Goal: Task Accomplishment & Management: Complete application form

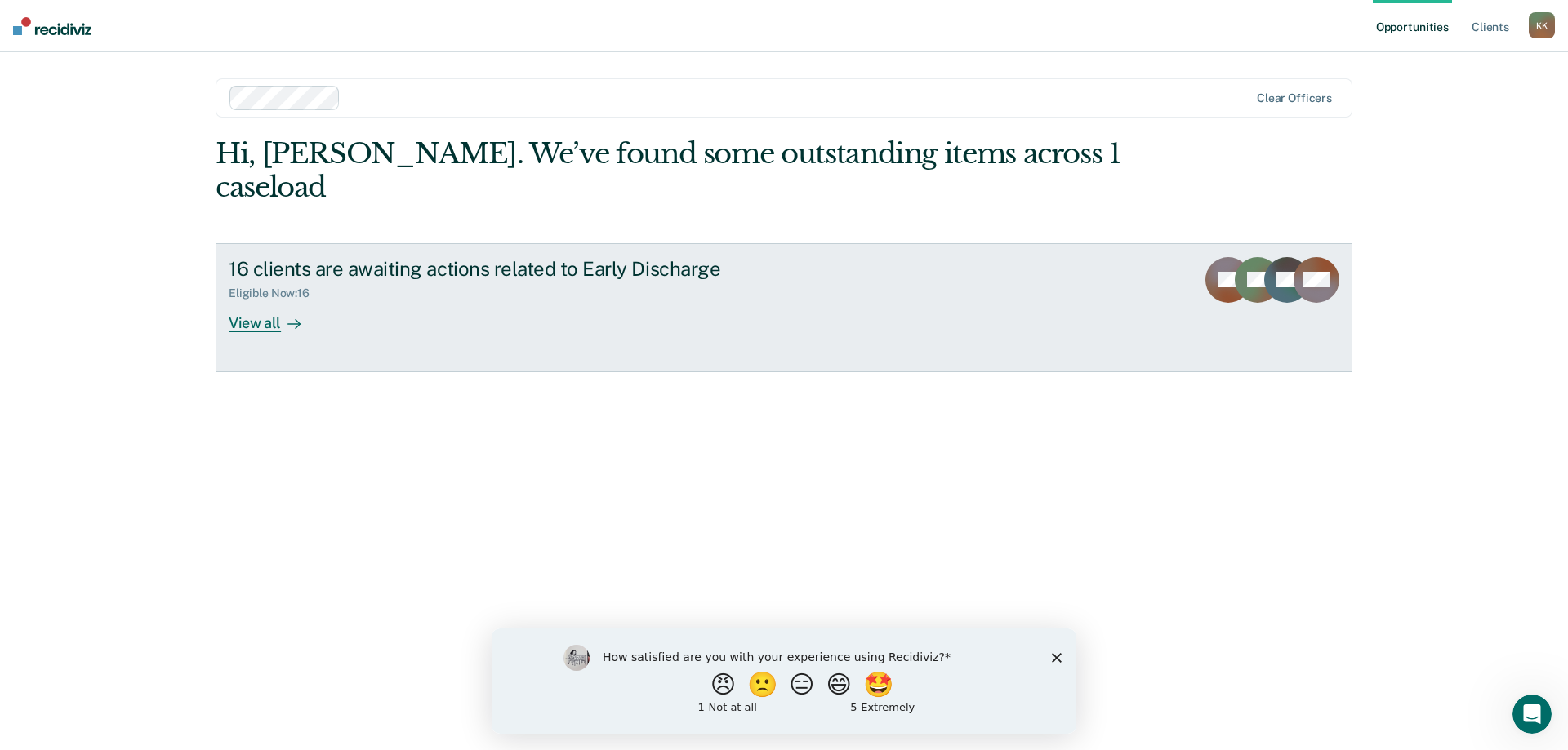
click at [263, 300] on div "View all" at bounding box center [274, 316] width 91 height 31
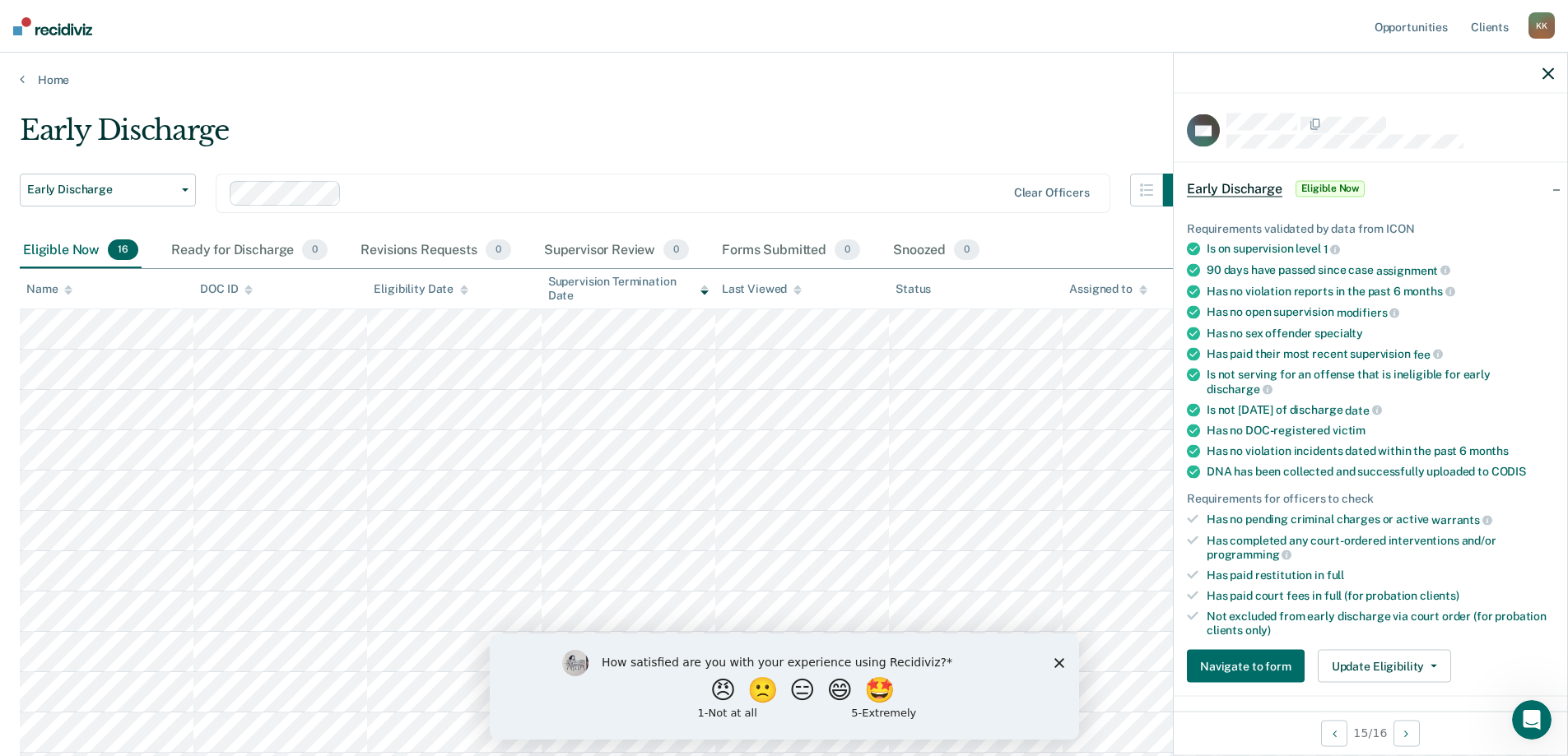
click at [1194, 537] on icon at bounding box center [1193, 539] width 12 height 9
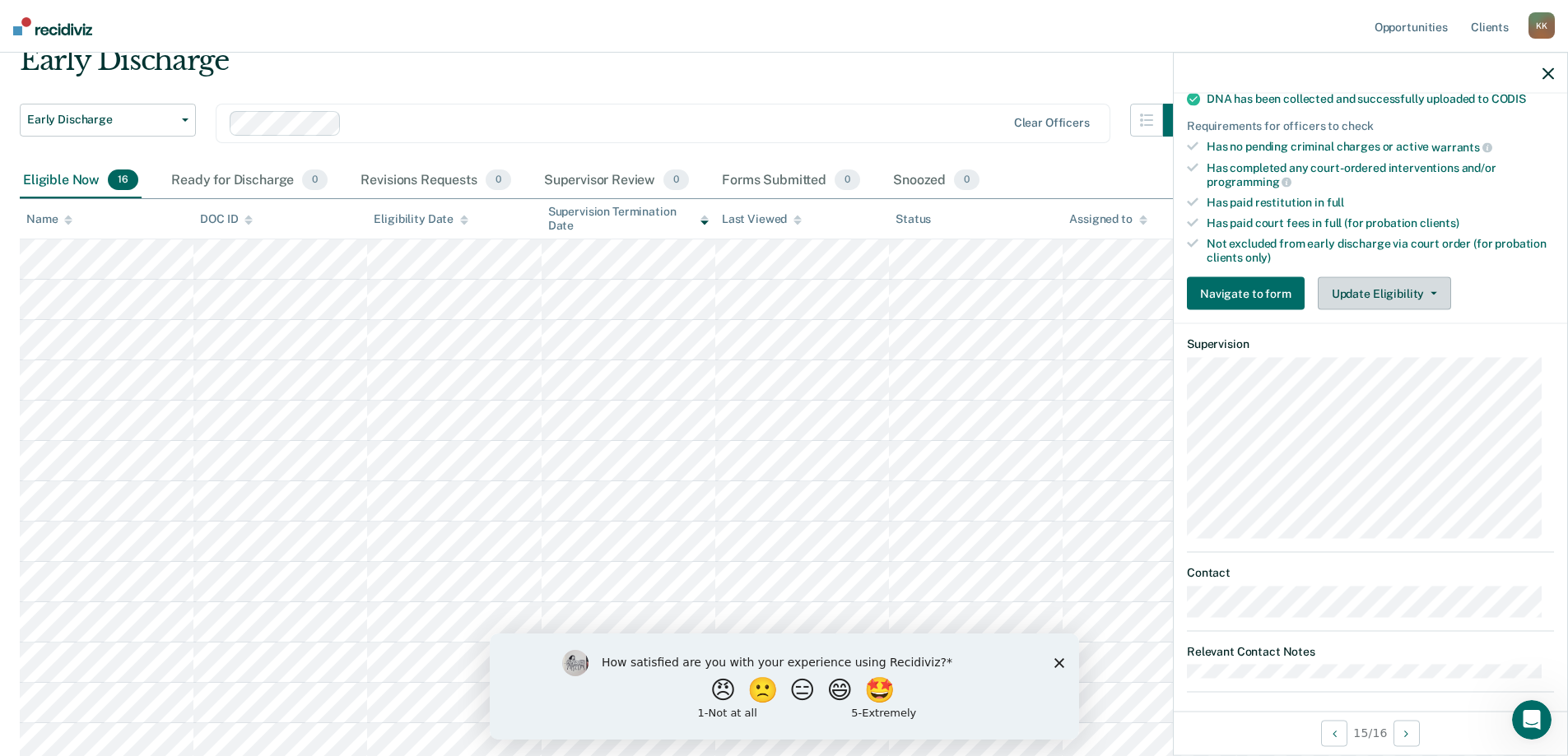
scroll to position [385, 0]
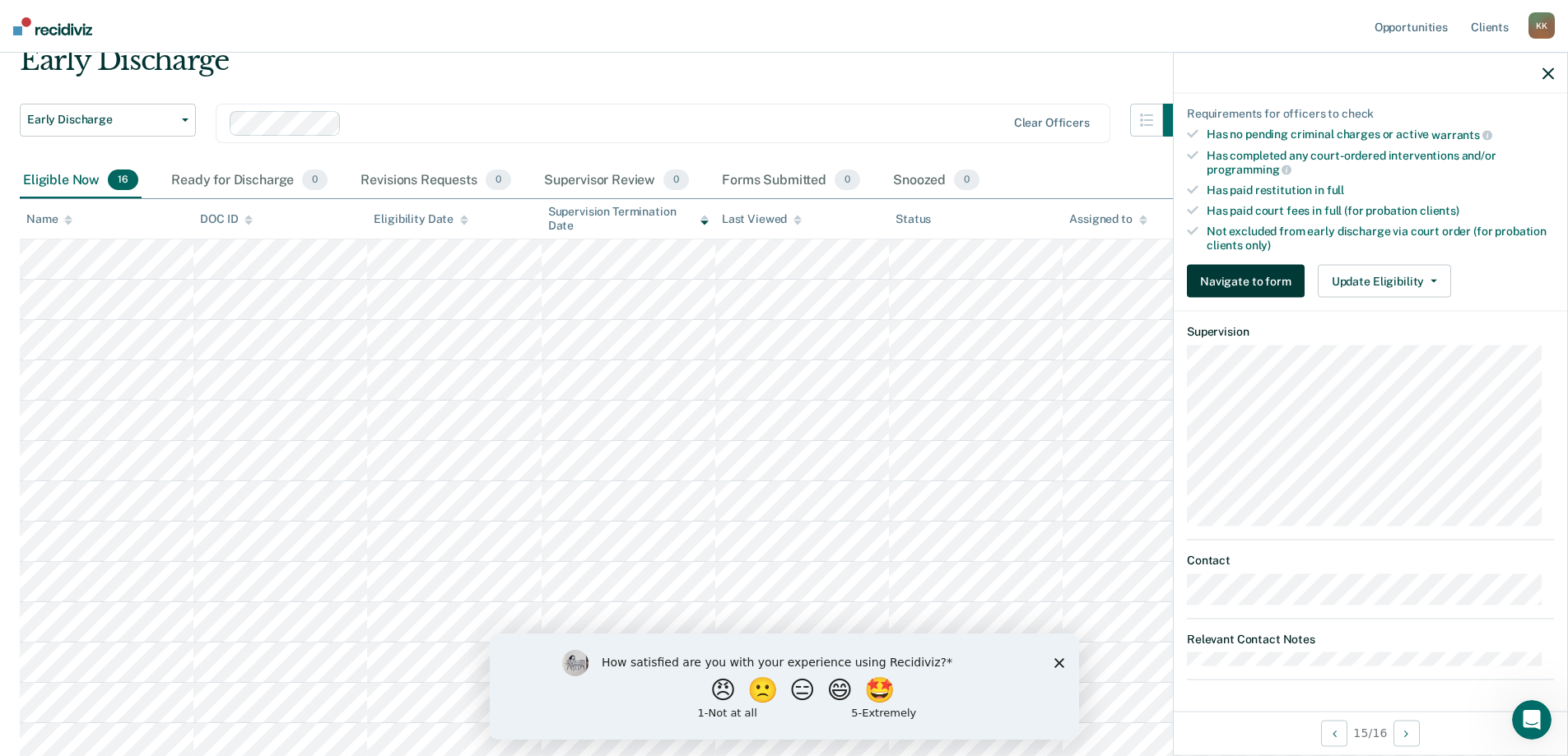
click at [1243, 281] on button "Navigate to form" at bounding box center [1245, 281] width 118 height 33
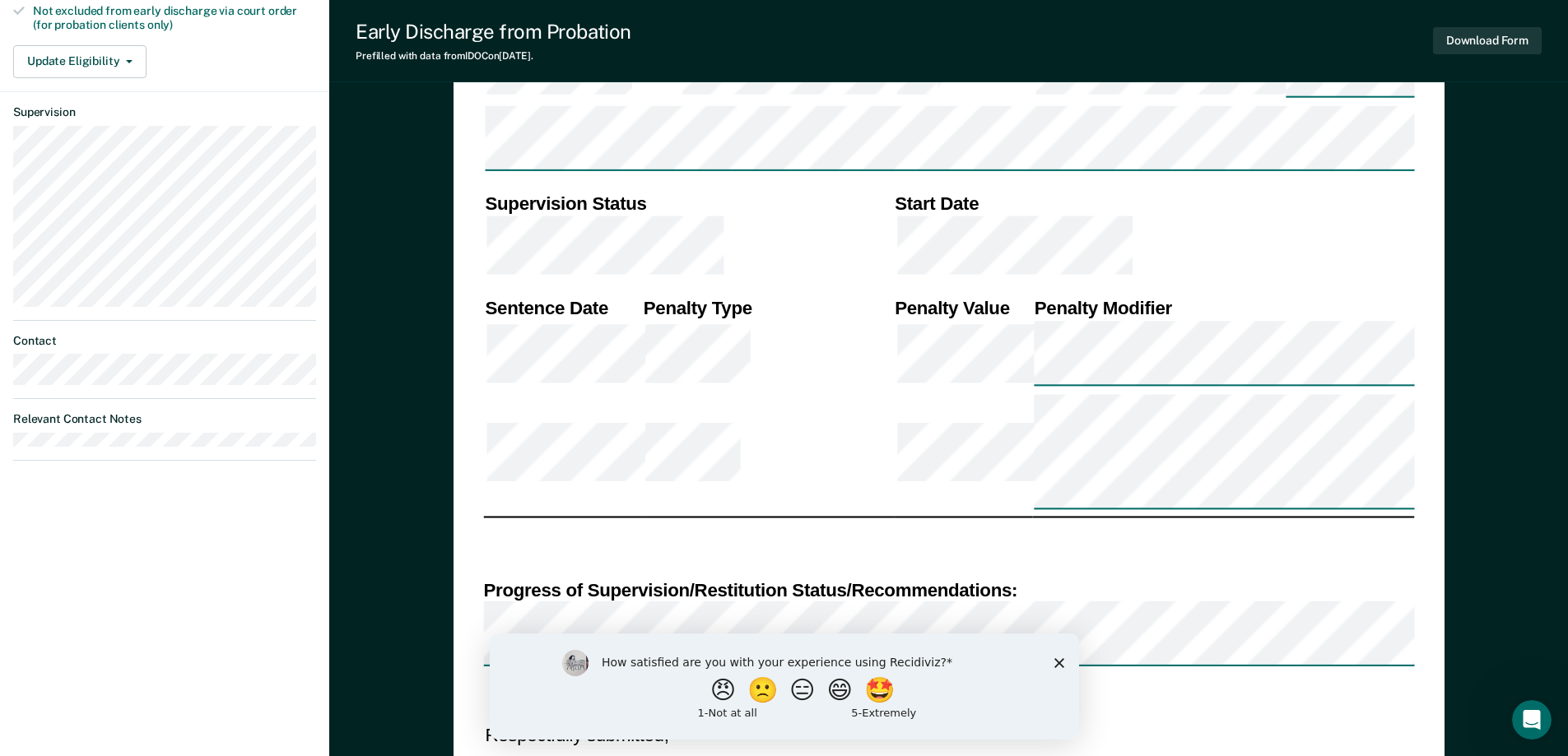
scroll to position [618, 0]
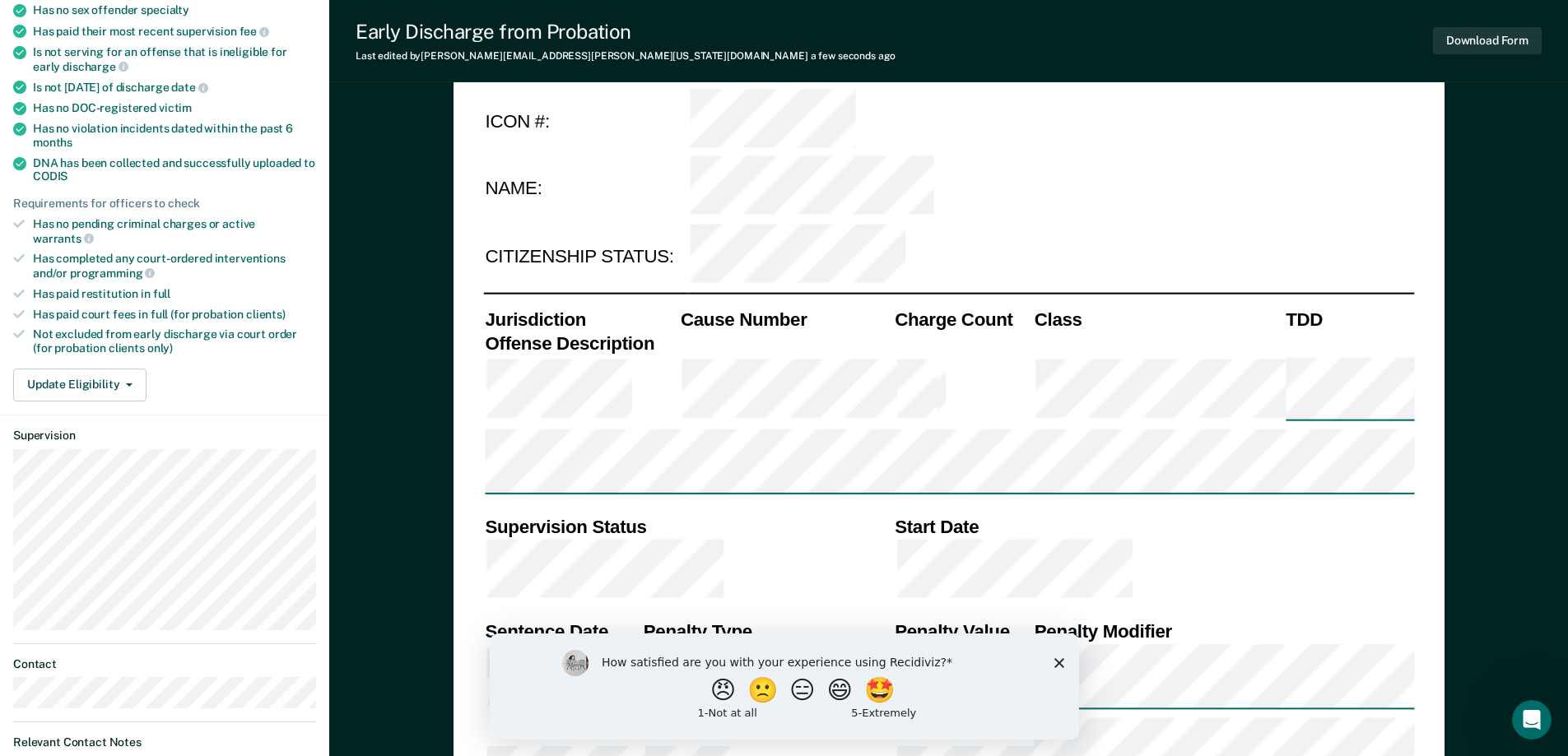
scroll to position [535, 0]
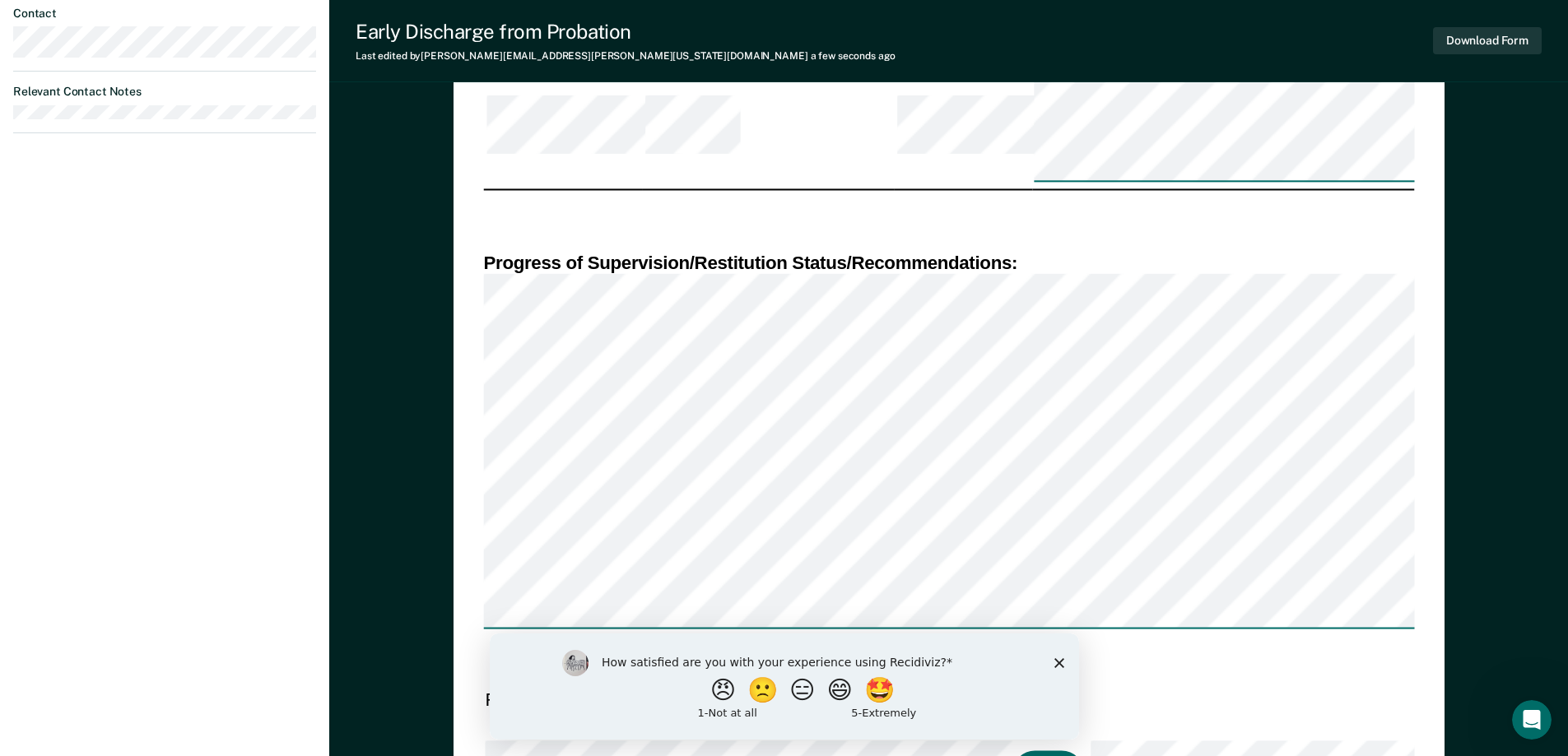
scroll to position [988, 0]
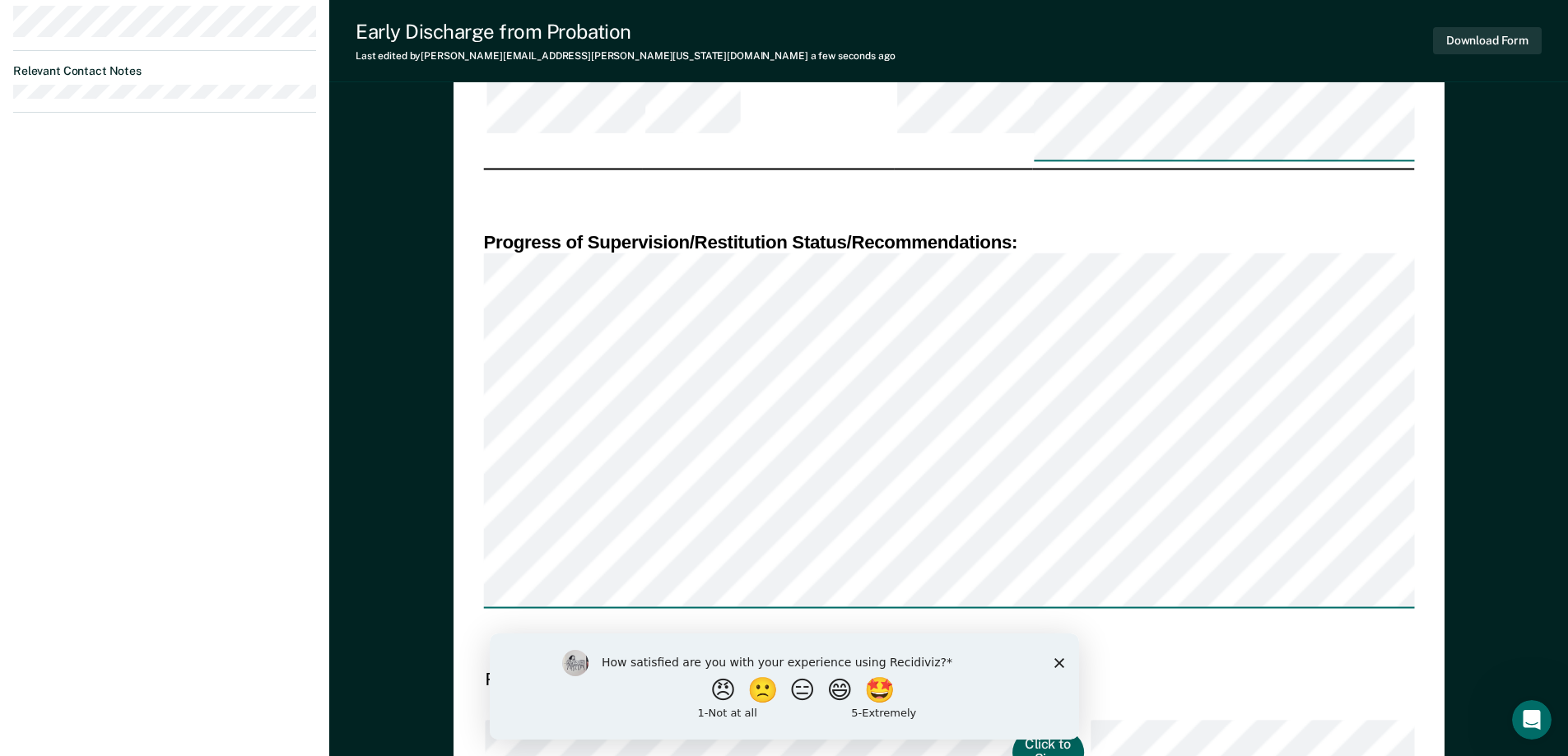
click at [1013, 730] on button "Click to Sign" at bounding box center [1048, 753] width 71 height 46
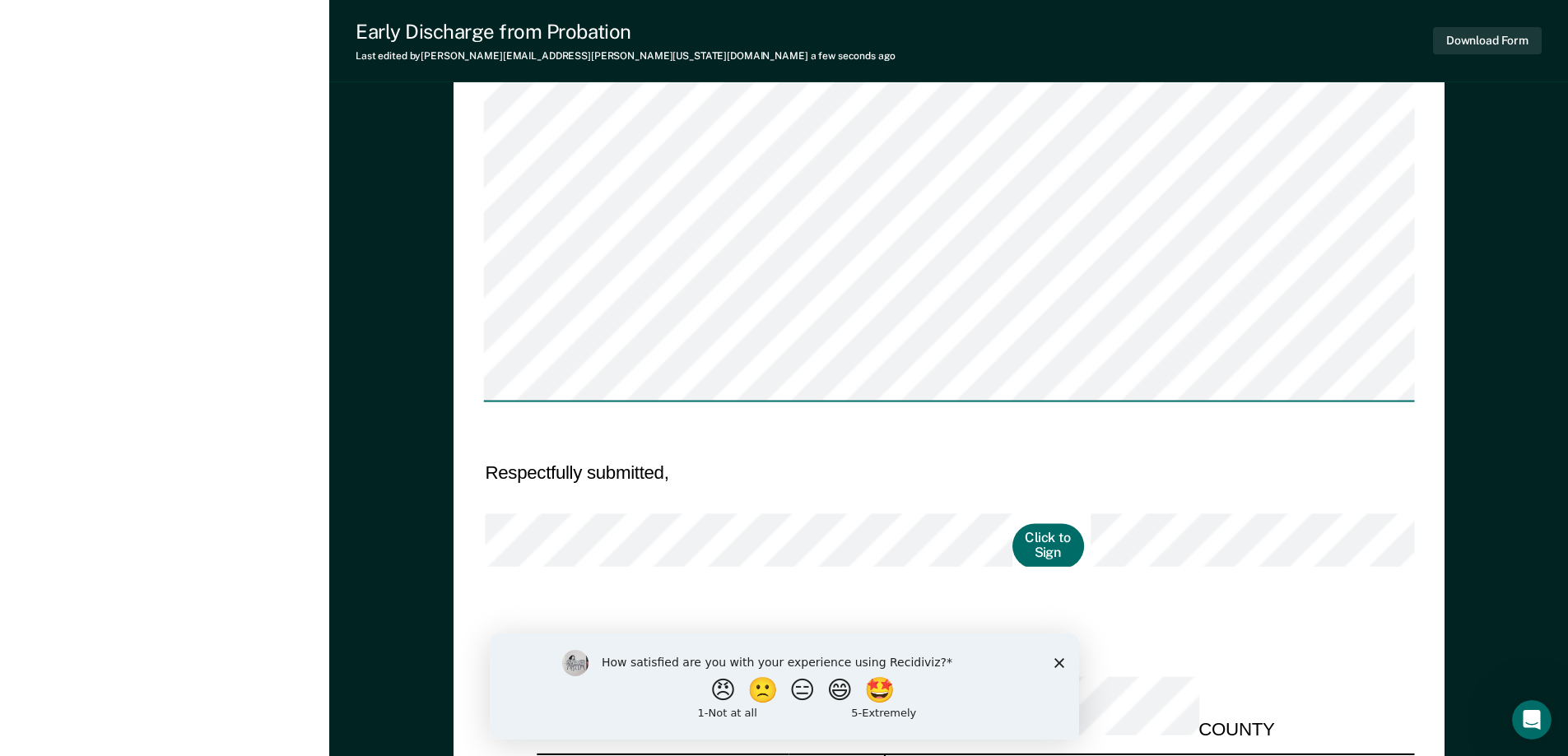
scroll to position [1029, 0]
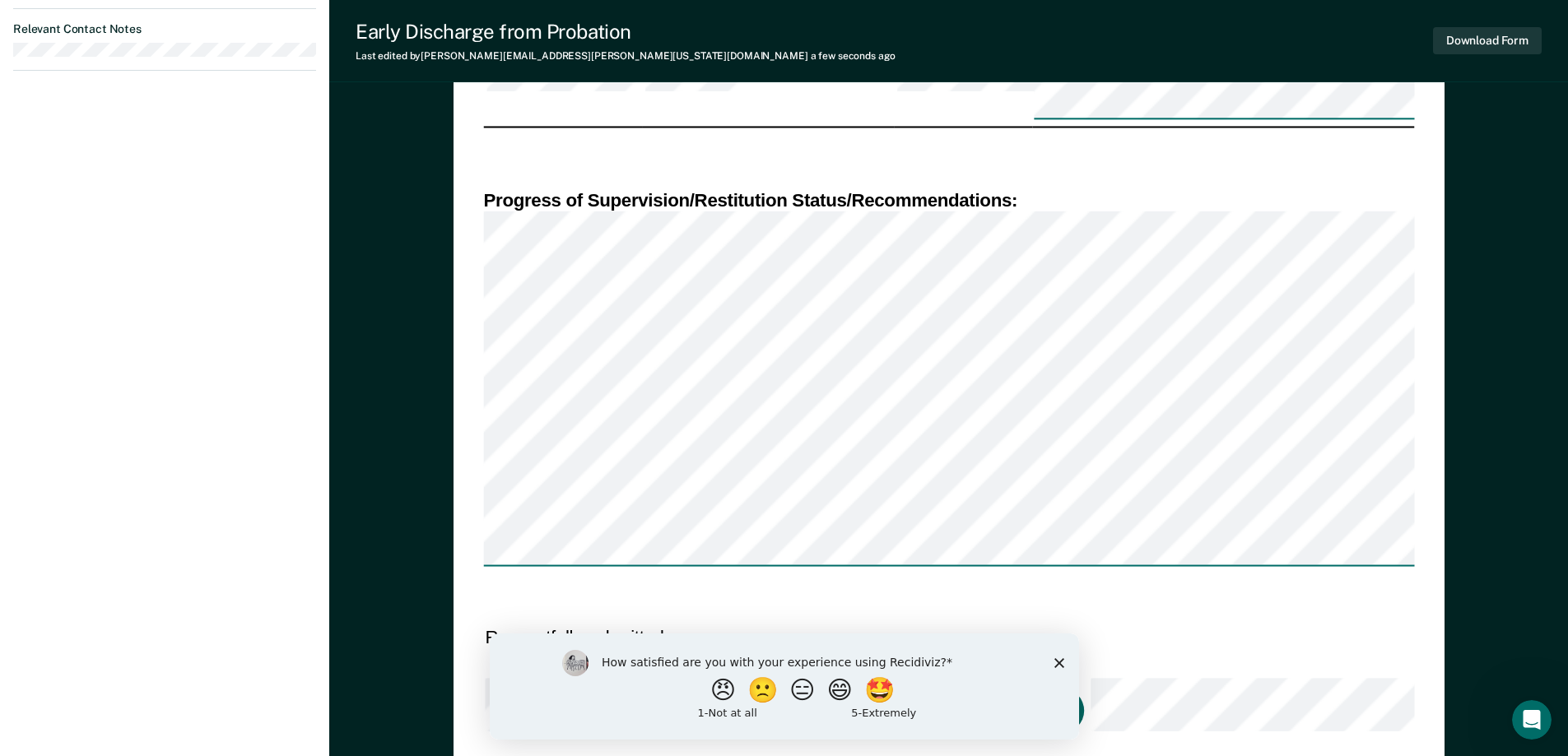
click at [1013, 688] on button "Click to Sign" at bounding box center [1048, 710] width 71 height 46
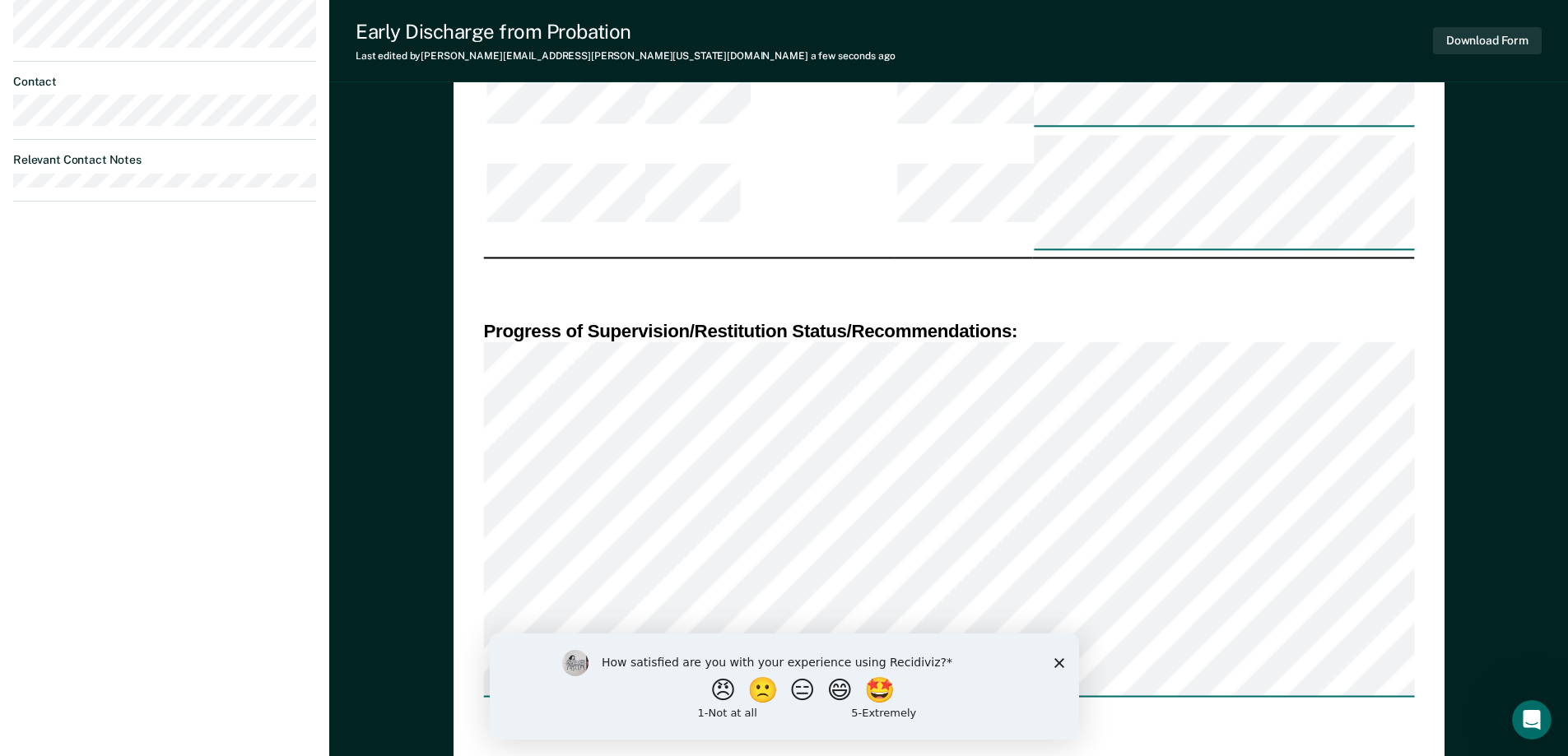
scroll to position [905, 0]
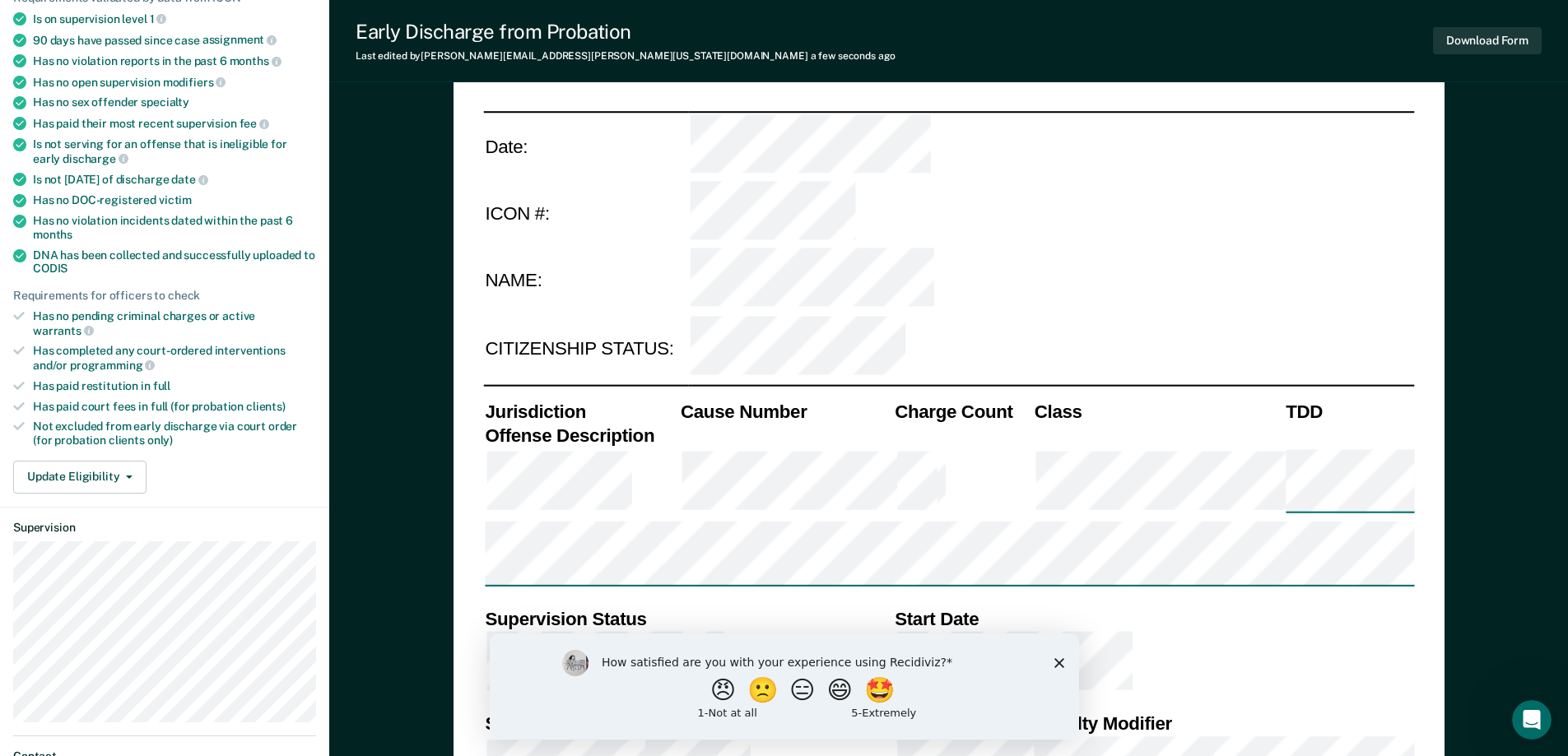
scroll to position [246, 0]
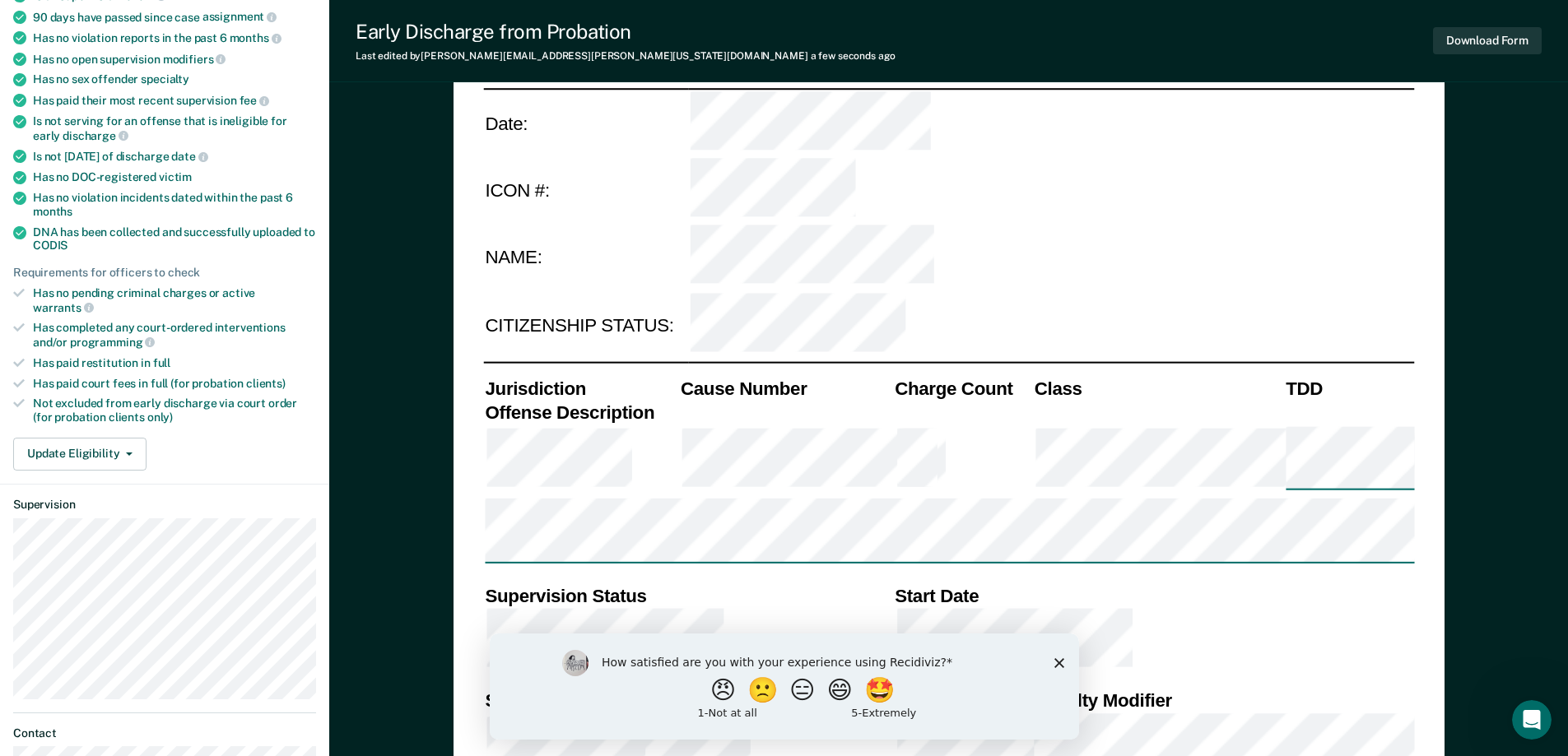
click at [24, 293] on icon at bounding box center [19, 293] width 12 height 12
click at [22, 291] on icon at bounding box center [19, 293] width 12 height 9
drag, startPoint x: 14, startPoint y: 306, endPoint x: 19, endPoint y: 324, distance: 18.7
click at [15, 321] on li "Has completed any court-ordered interventions and/or programming" at bounding box center [164, 334] width 303 height 28
click at [17, 357] on icon at bounding box center [19, 363] width 12 height 12
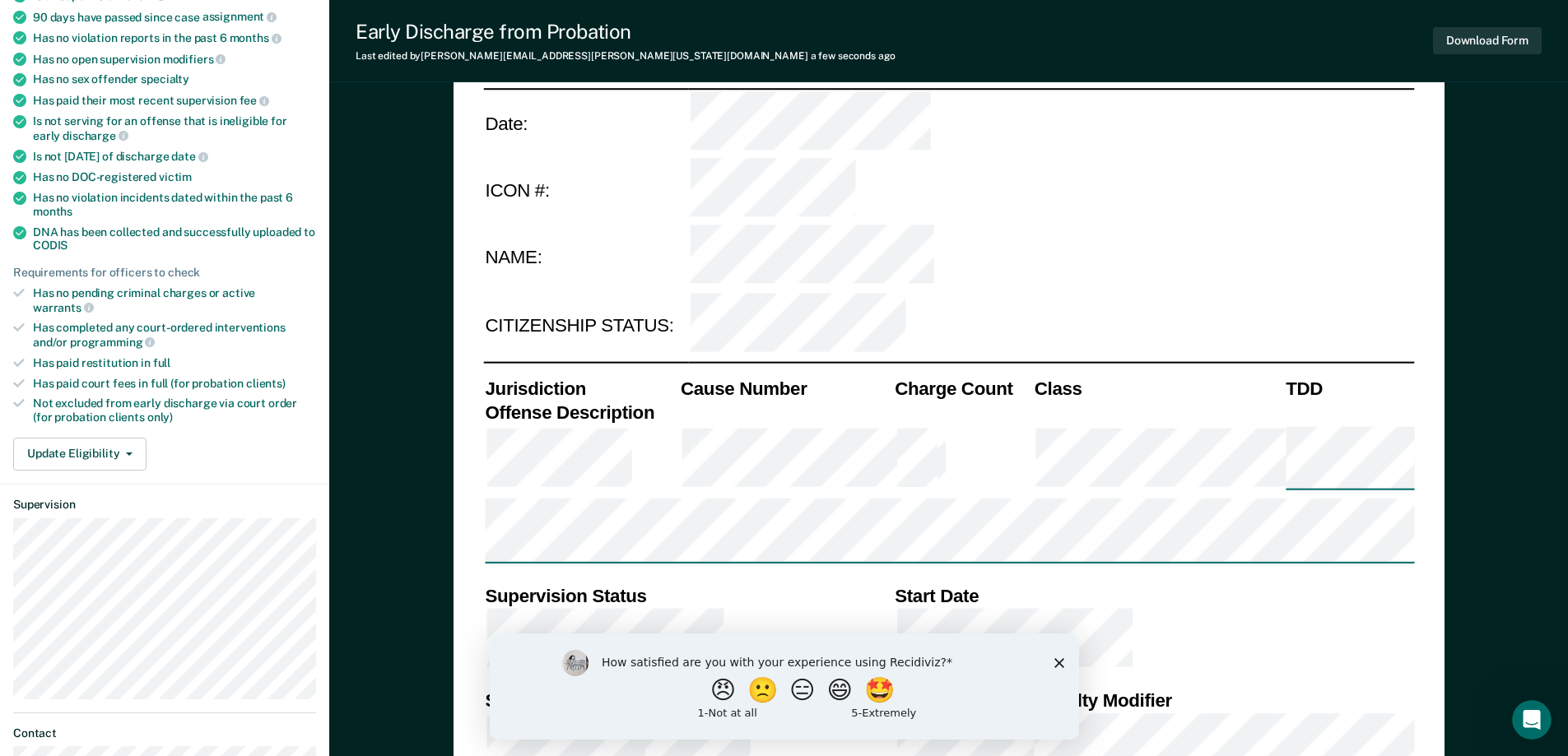
click at [17, 378] on icon at bounding box center [19, 384] width 12 height 12
click at [22, 398] on icon at bounding box center [19, 404] width 12 height 12
click at [24, 357] on icon at bounding box center [19, 363] width 12 height 12
click at [22, 324] on icon at bounding box center [19, 328] width 12 height 9
click at [25, 286] on li "Has no pending criminal charges or active warrants" at bounding box center [164, 300] width 303 height 28
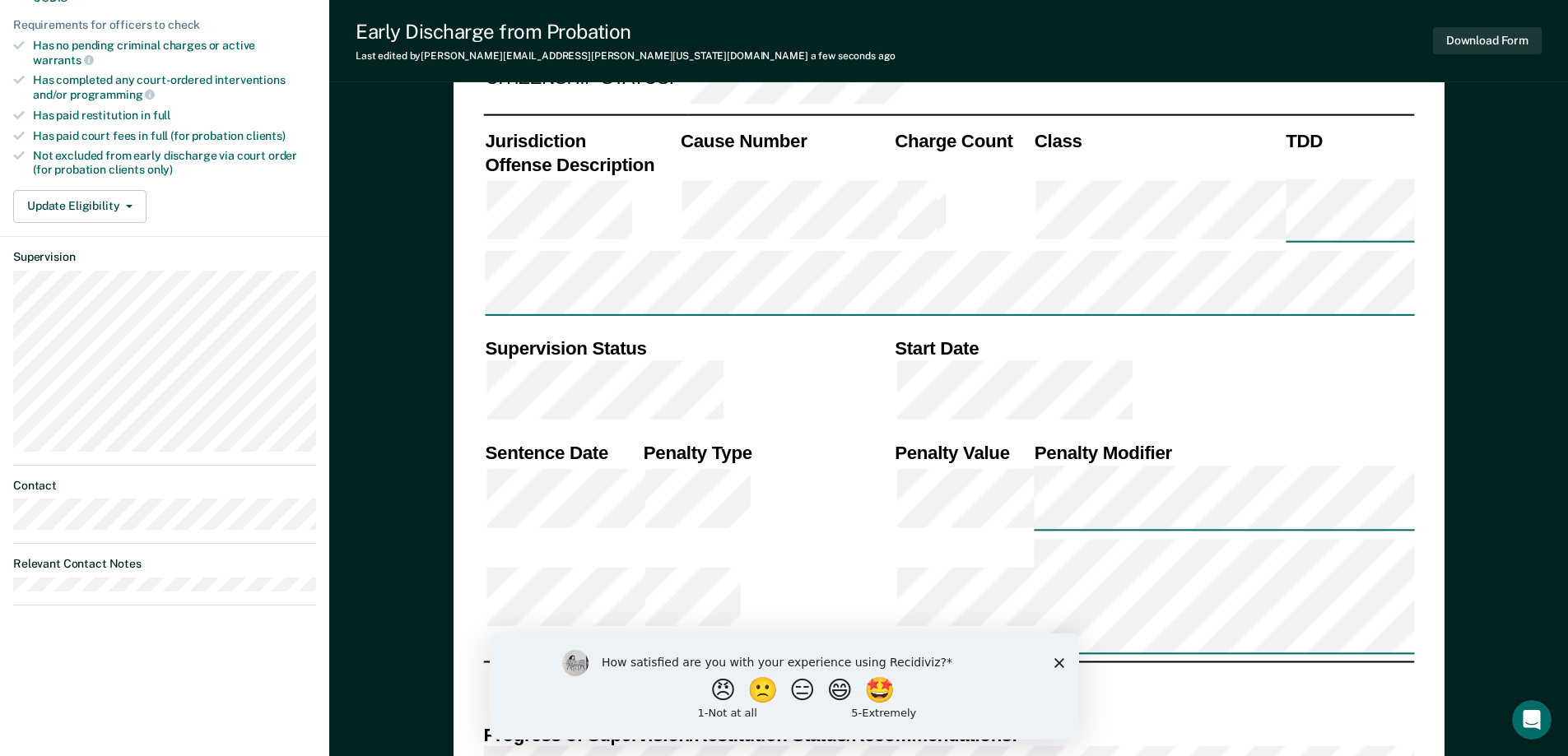
scroll to position [576, 0]
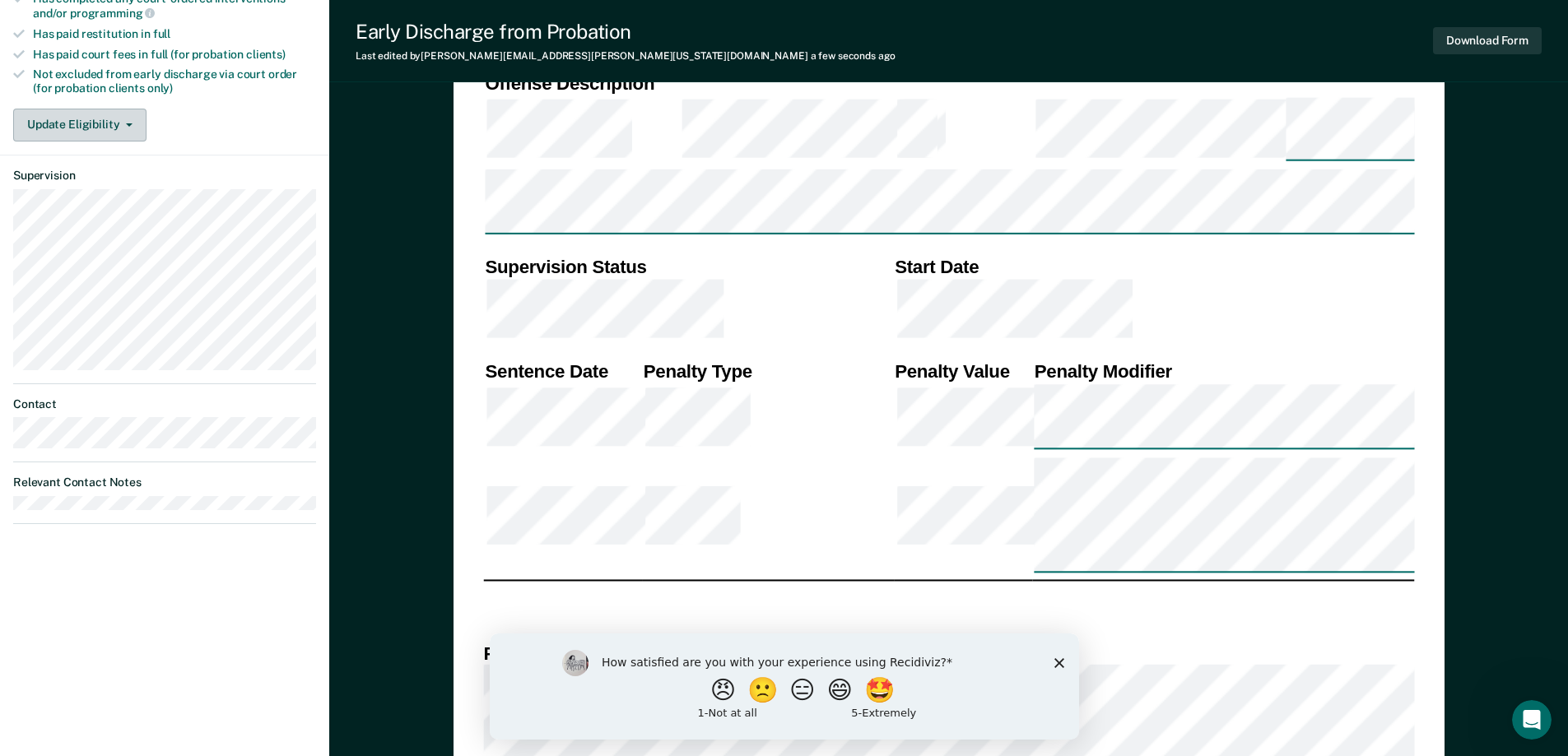
click at [68, 115] on button "Update Eligibility" at bounding box center [79, 125] width 134 height 33
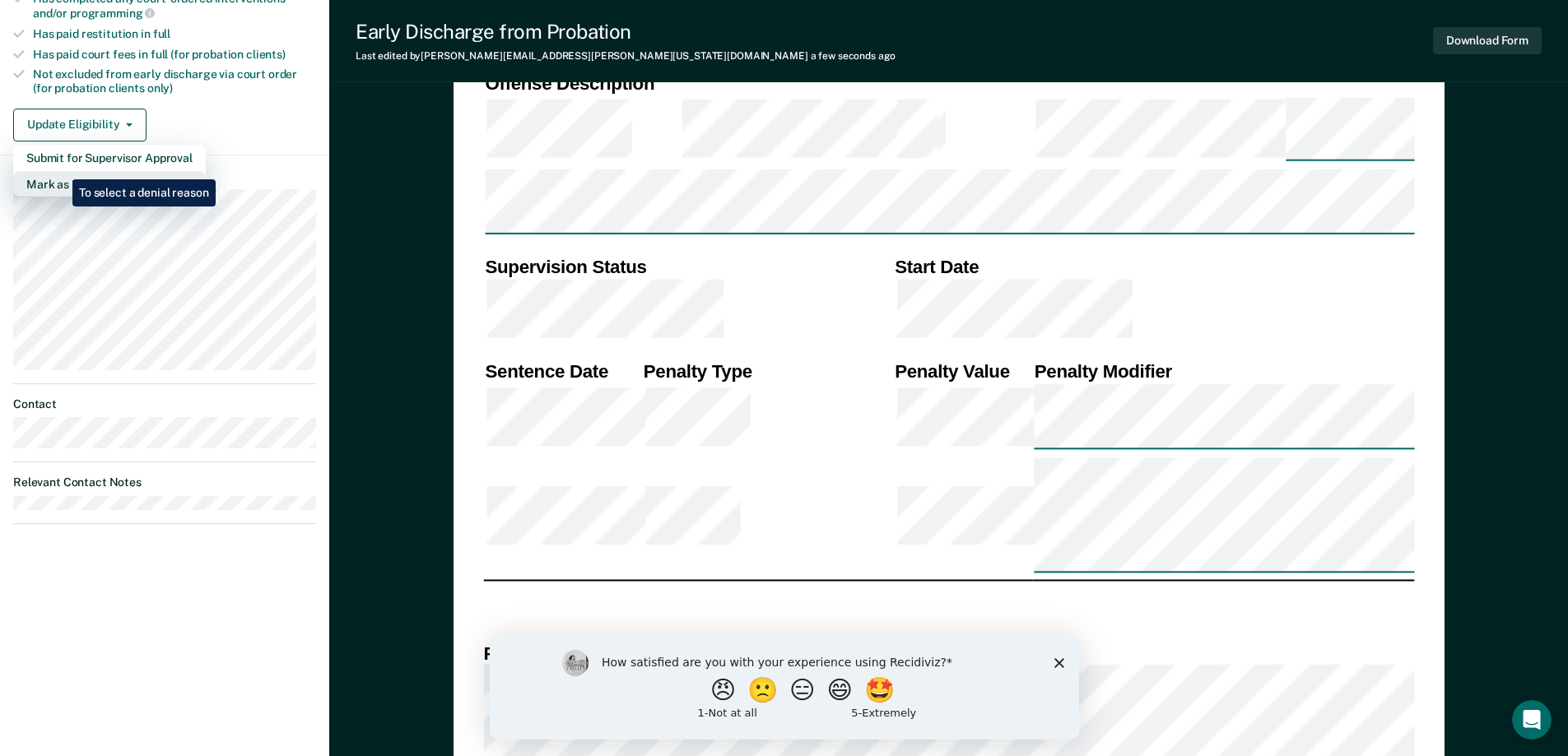
click at [61, 171] on button "Mark as Ineligible" at bounding box center [109, 184] width 193 height 27
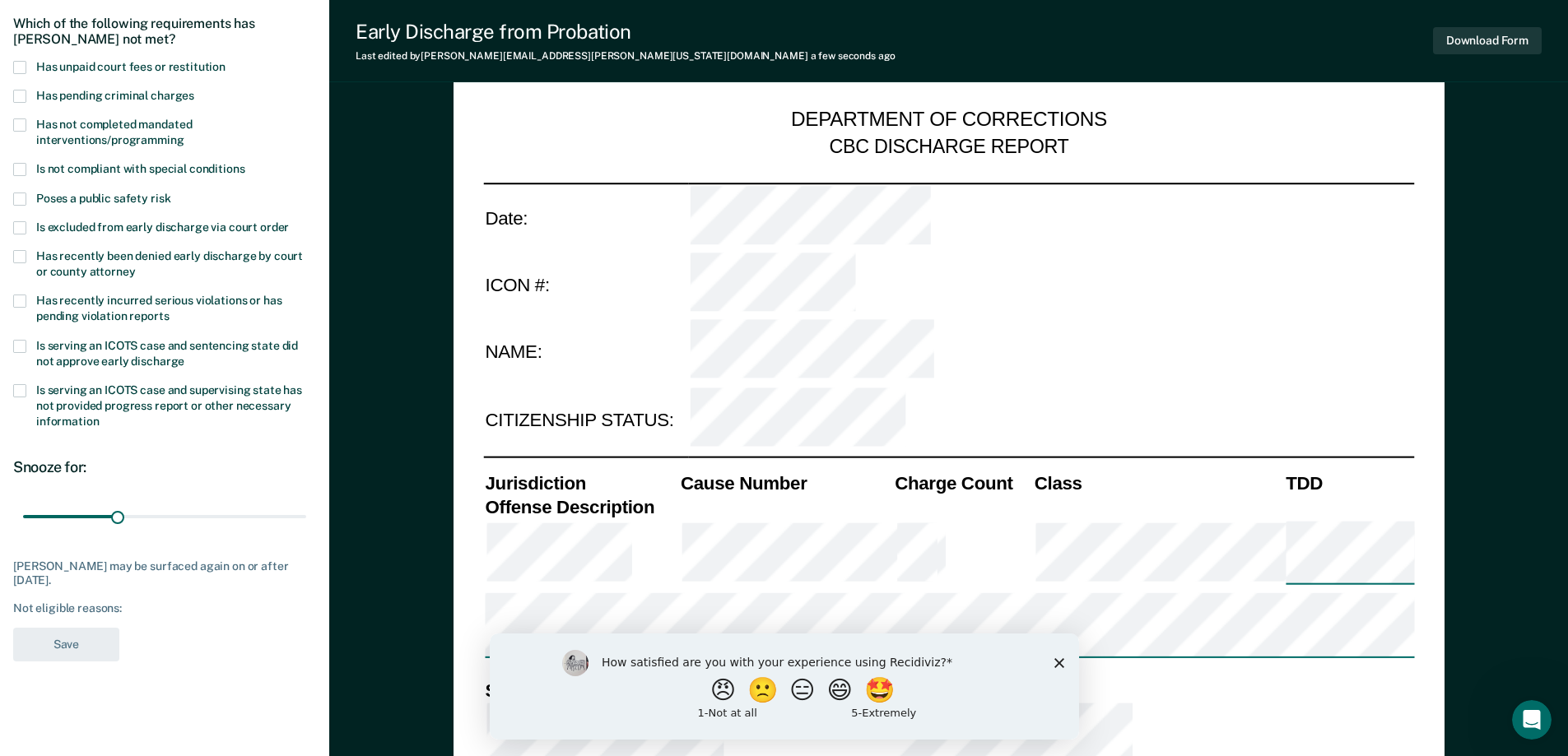
scroll to position [0, 0]
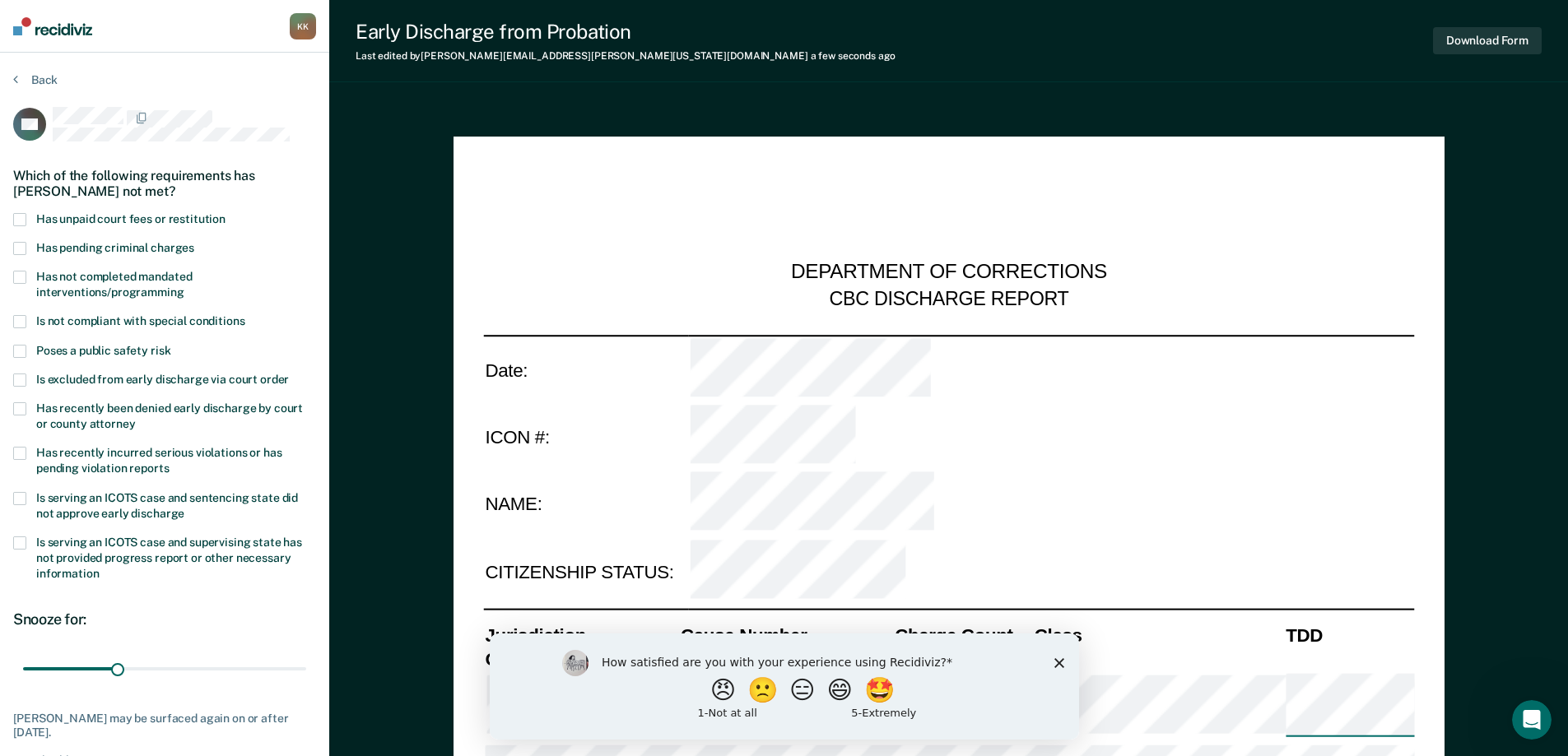
click at [26, 214] on span at bounding box center [19, 219] width 13 height 13
click at [24, 254] on label "Has pending criminal charges" at bounding box center [164, 249] width 303 height 16
click at [25, 245] on span at bounding box center [19, 247] width 13 height 13
click at [27, 219] on label "Has unpaid court fees or restitution" at bounding box center [164, 221] width 303 height 16
click at [41, 77] on button "Back" at bounding box center [35, 79] width 45 height 15
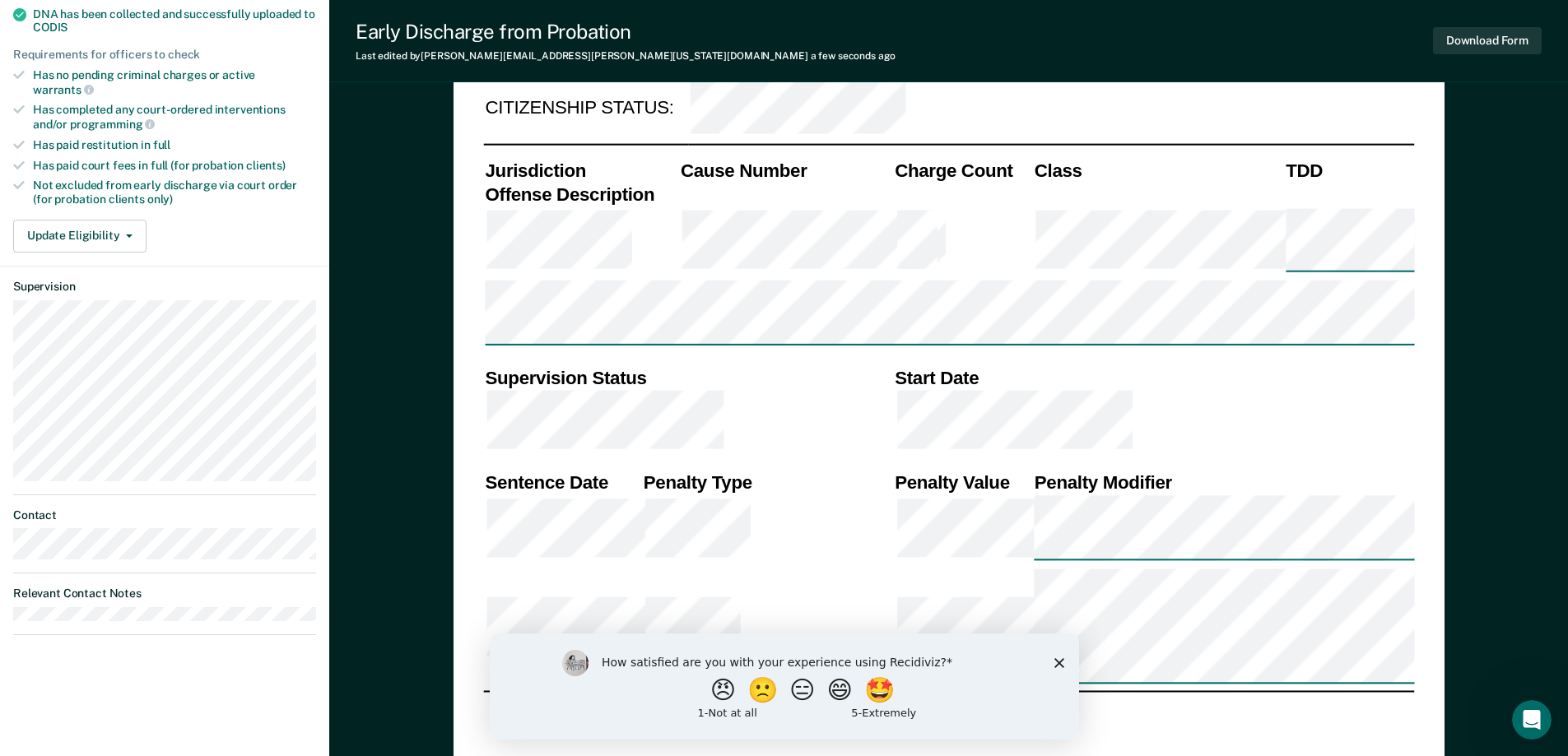
scroll to position [494, 0]
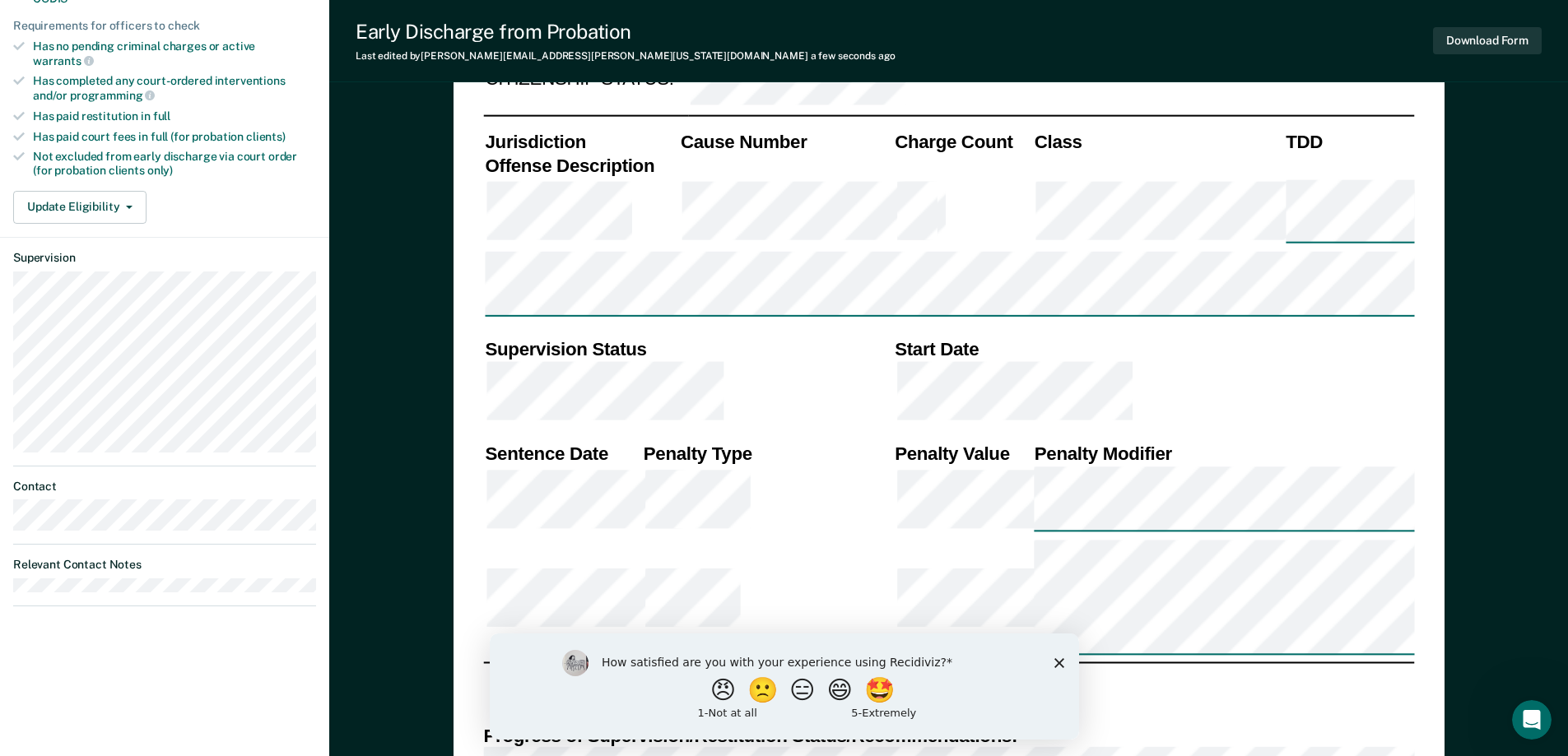
click at [21, 42] on icon at bounding box center [19, 47] width 12 height 12
click at [17, 44] on icon at bounding box center [19, 47] width 12 height 12
click at [66, 191] on button "Update Eligibility" at bounding box center [79, 207] width 134 height 33
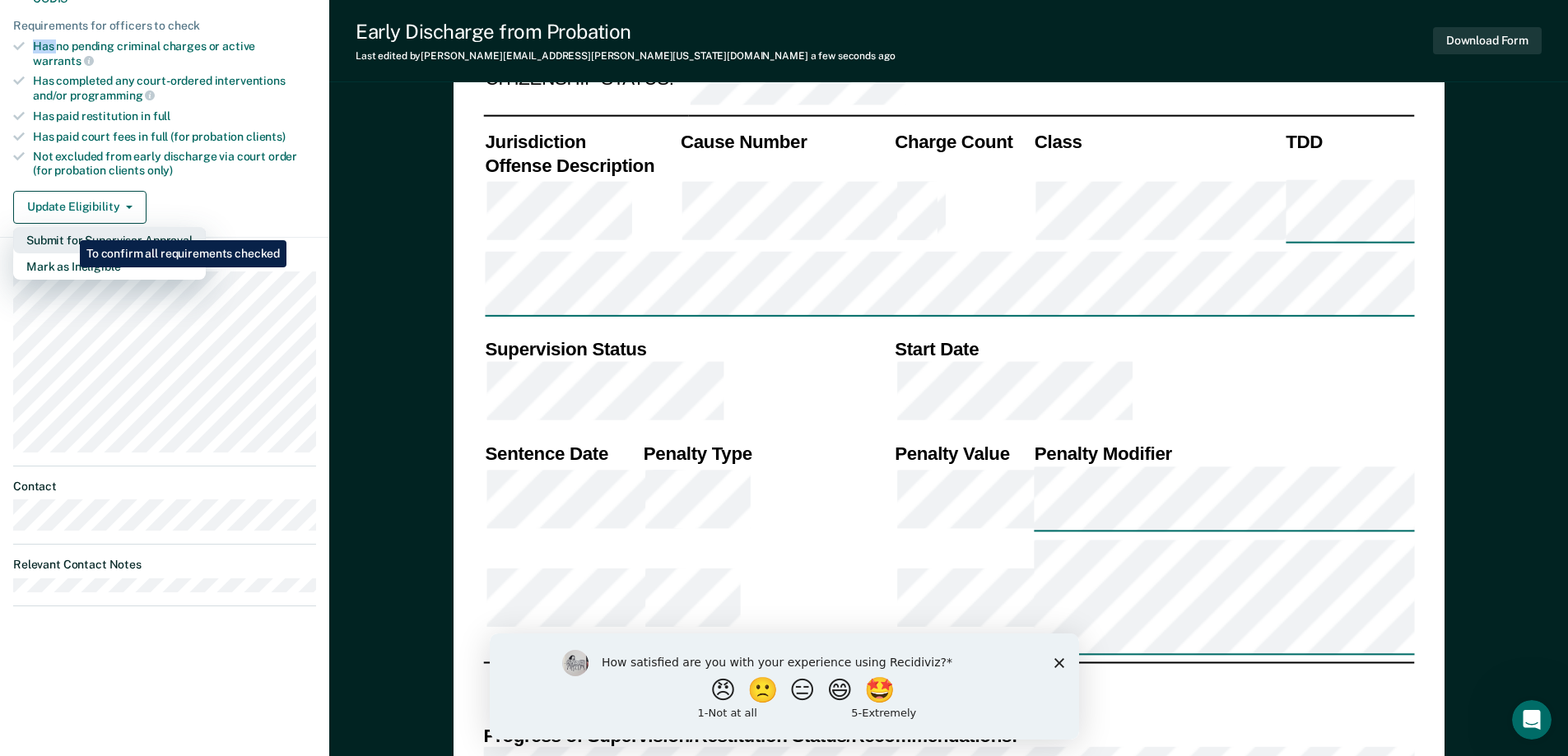
click at [69, 228] on button "Submit for Supervisor Approval" at bounding box center [109, 240] width 193 height 27
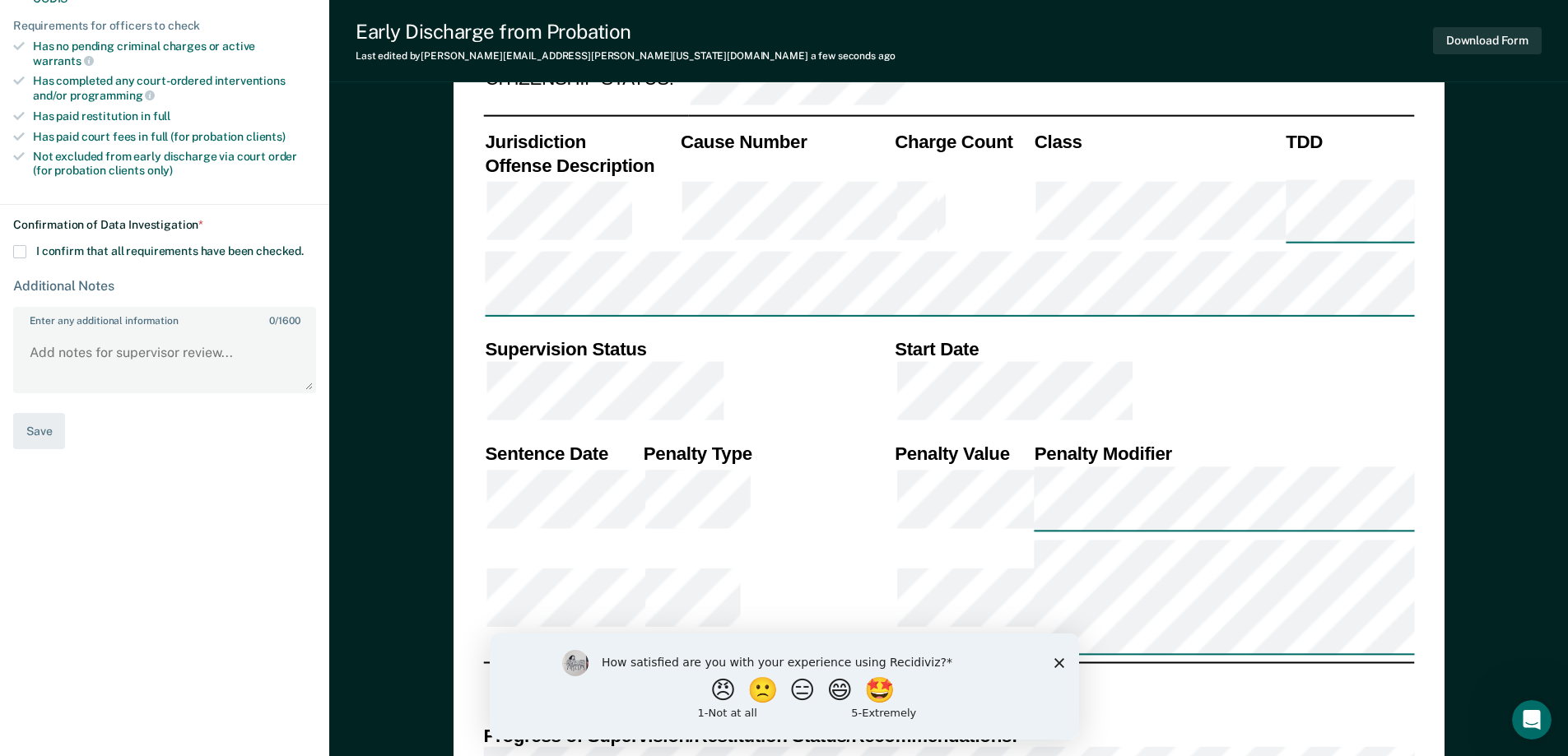
click at [22, 245] on span at bounding box center [19, 251] width 13 height 13
click at [304, 245] on input "I confirm that all requirements have been checked." at bounding box center [304, 245] width 0 height 0
click at [37, 427] on button "Save" at bounding box center [39, 430] width 51 height 37
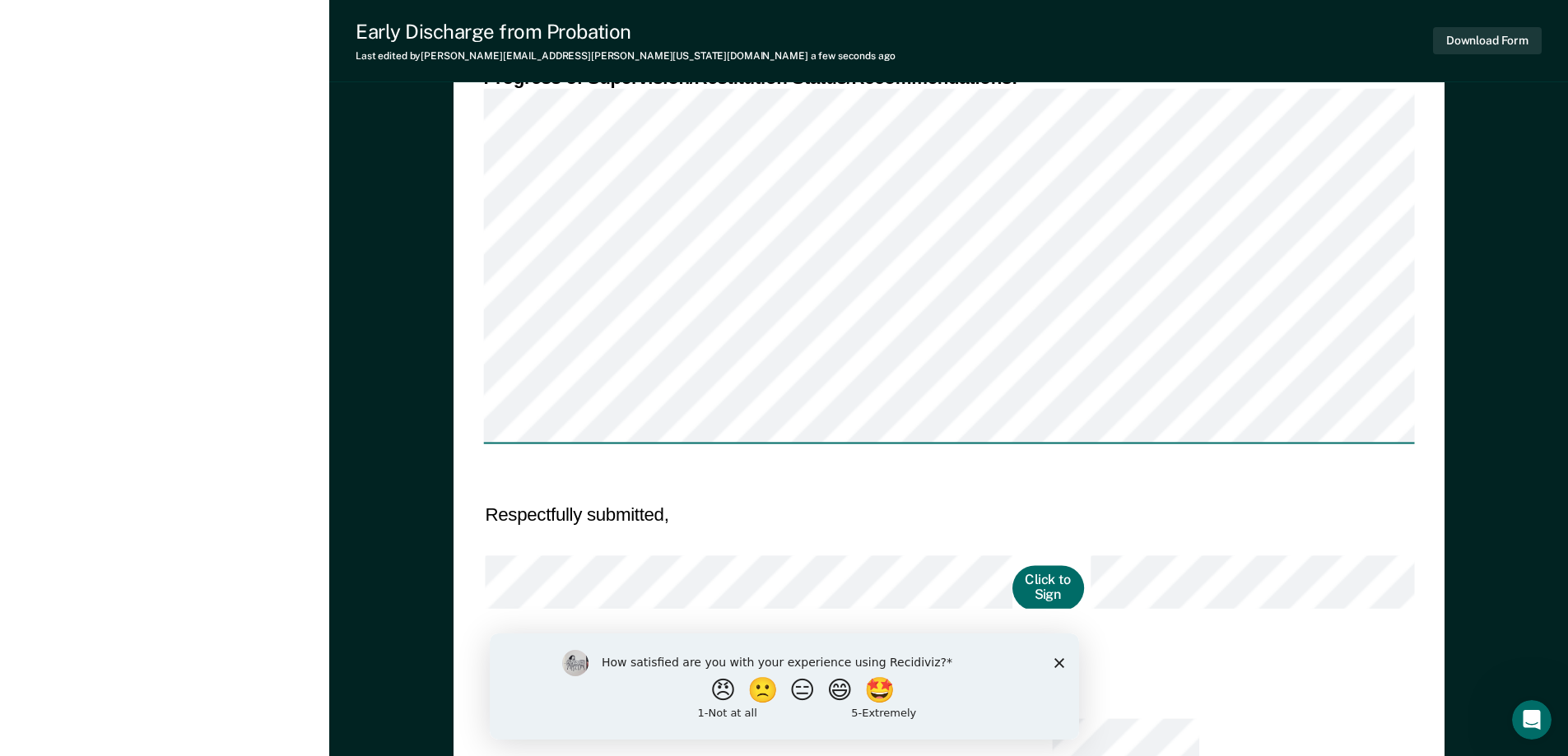
scroll to position [905, 0]
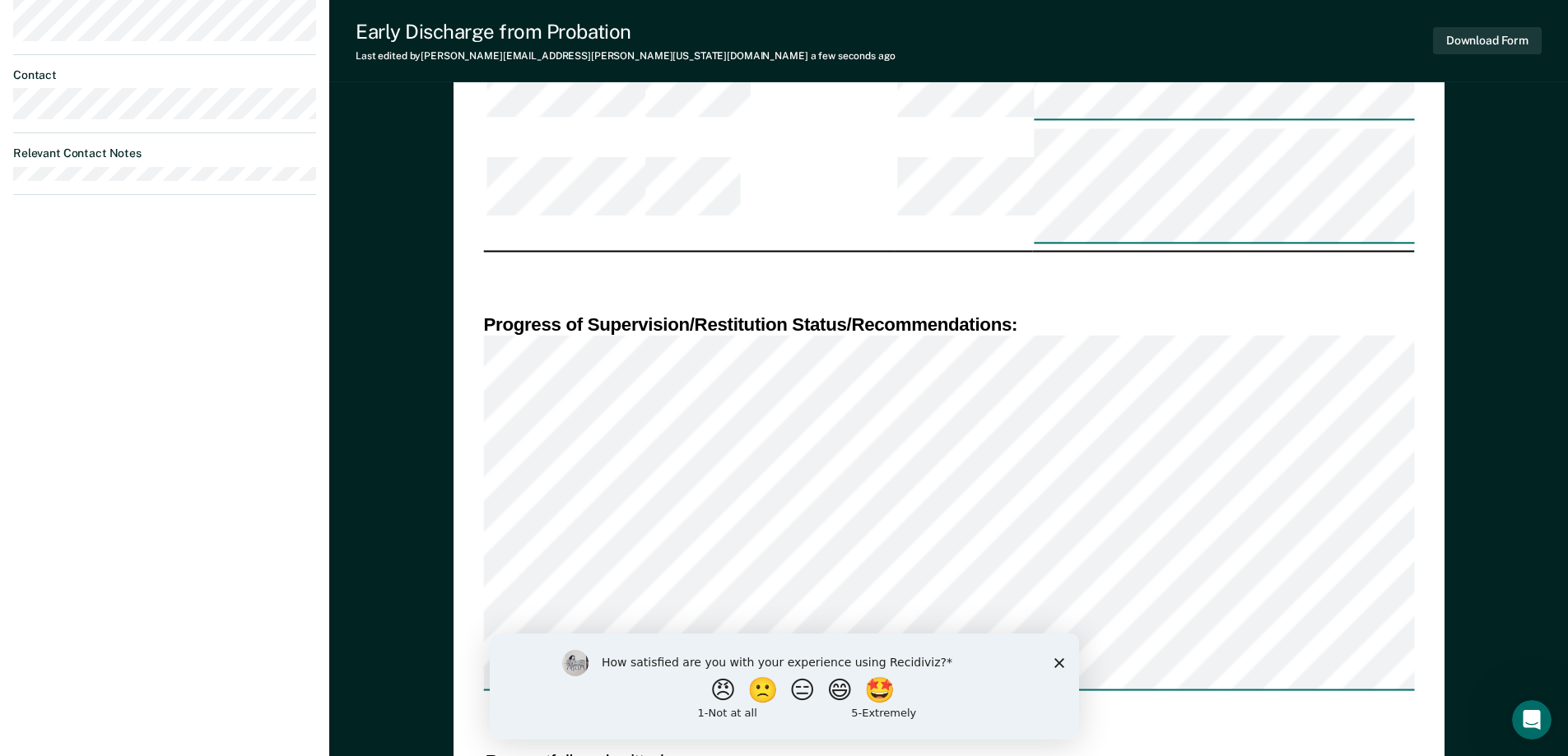
type textarea "x"
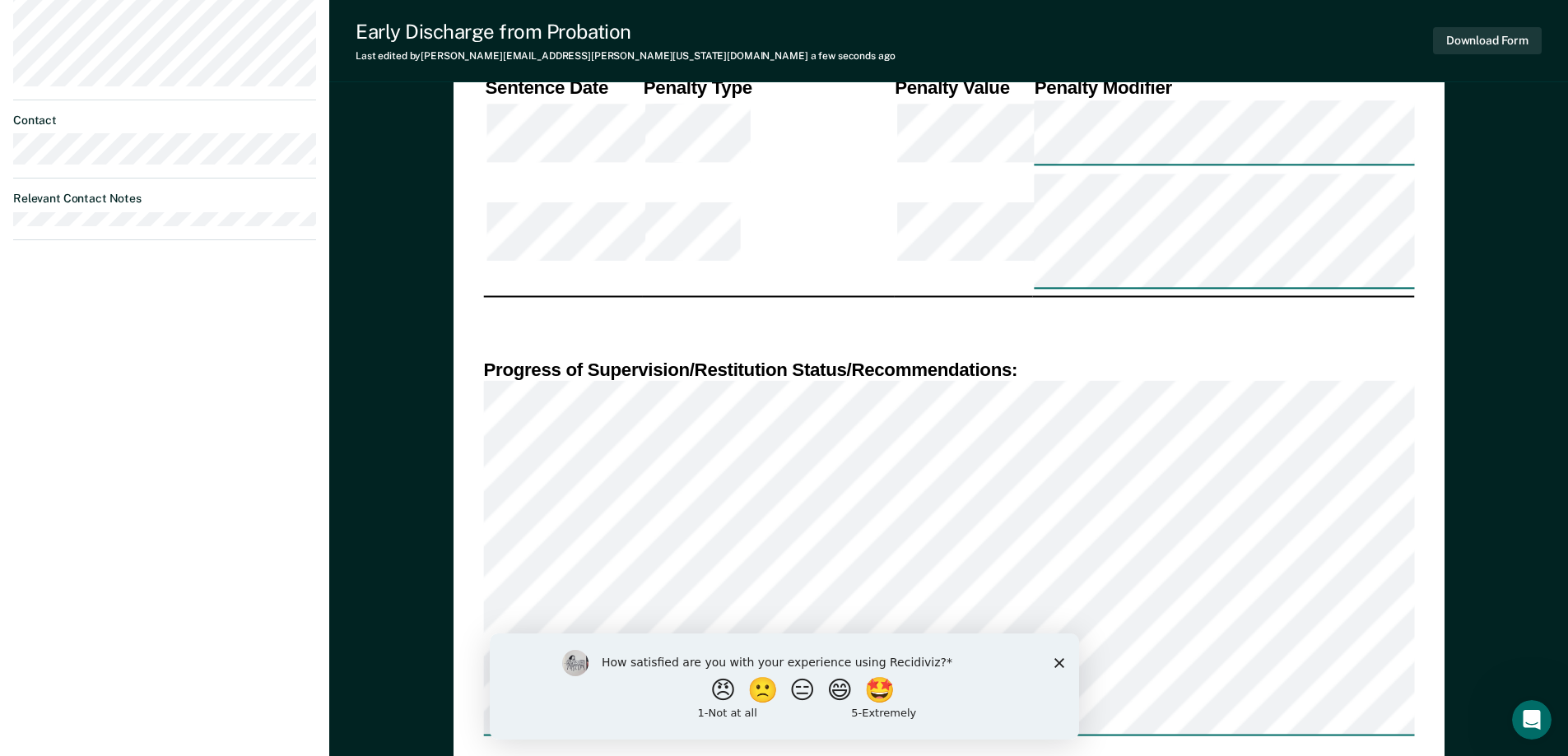
scroll to position [494, 0]
